Goal: Task Accomplishment & Management: Use online tool/utility

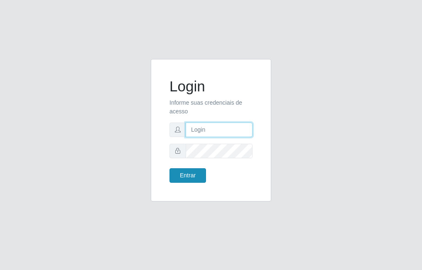
type input "raiane@B7"
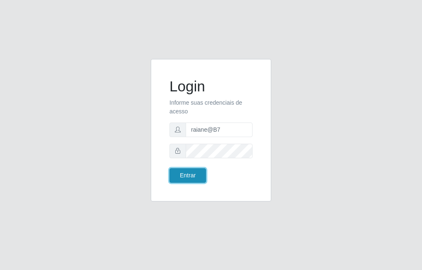
click at [186, 177] on button "Entrar" at bounding box center [188, 175] width 37 height 15
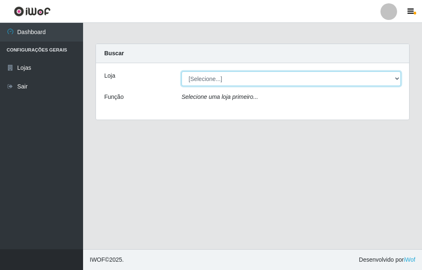
click at [245, 77] on select "[Selecione...] Bemais Supermercados - B7 Oitizeiro" at bounding box center [292, 79] width 220 height 15
select select "411"
click at [182, 72] on select "[Selecione...] Bemais Supermercados - B7 Oitizeiro" at bounding box center [292, 79] width 220 height 15
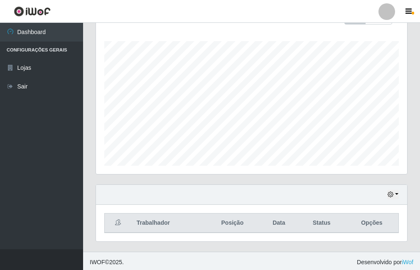
scroll to position [134, 0]
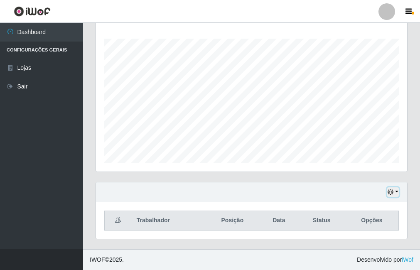
click at [389, 189] on button "button" at bounding box center [394, 193] width 12 height 10
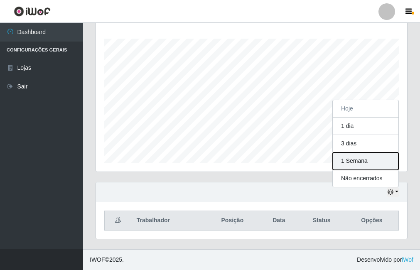
click at [380, 159] on button "1 Semana" at bounding box center [366, 161] width 66 height 17
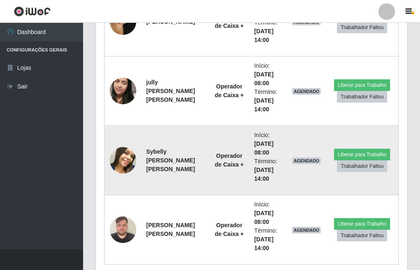
scroll to position [467, 0]
